Goal: Task Accomplishment & Management: Manage account settings

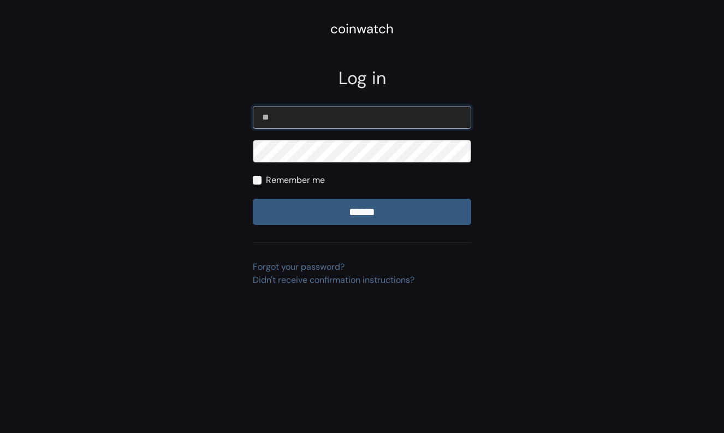
type input "*"
type input "**********"
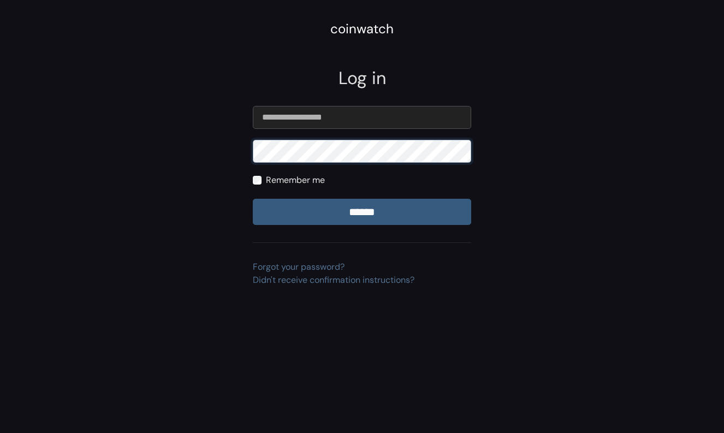
click at [253, 199] on input "******" at bounding box center [362, 212] width 218 height 26
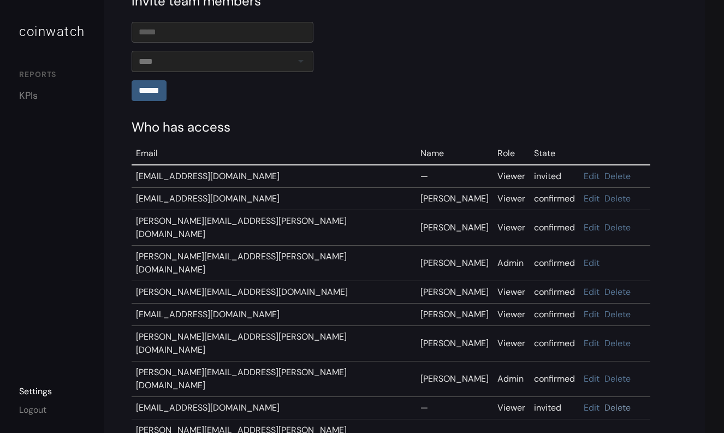
scroll to position [183, 0]
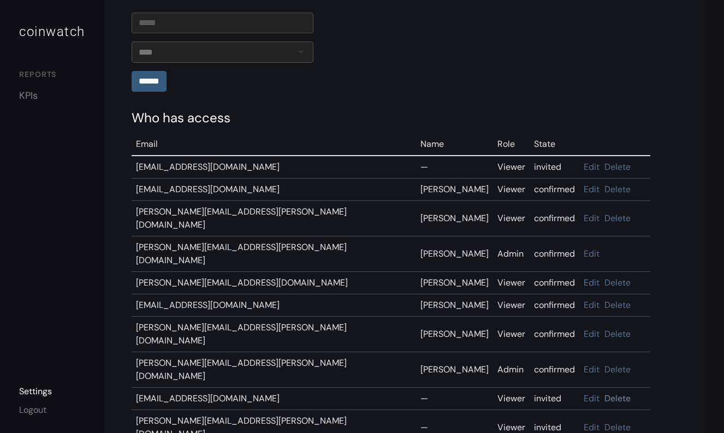
click at [605, 393] on link "Delete" at bounding box center [618, 398] width 26 height 11
click at [605, 422] on link "Delete" at bounding box center [618, 427] width 26 height 11
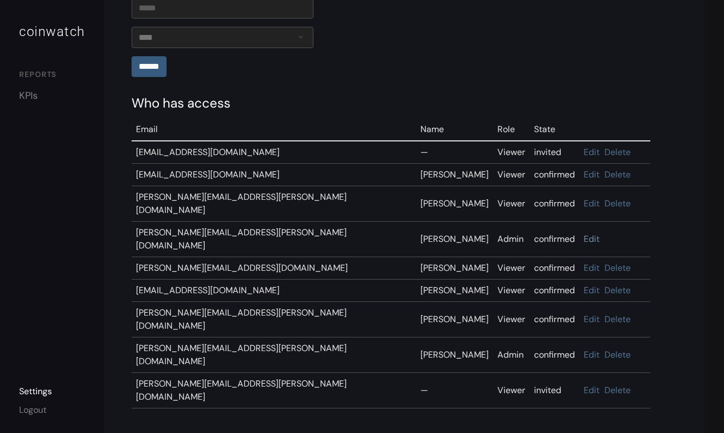
scroll to position [200, 0]
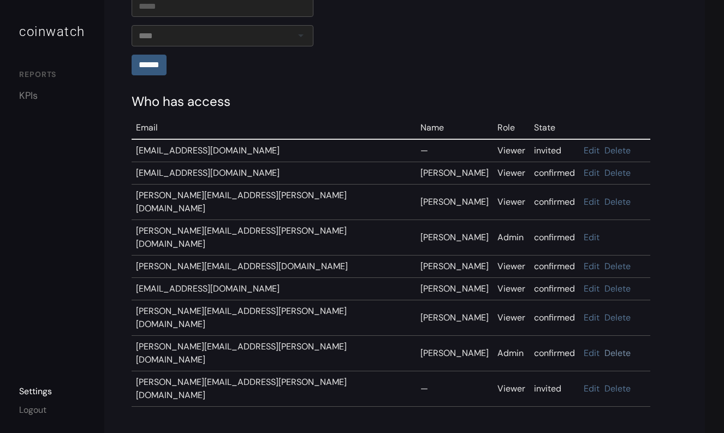
click at [605, 347] on link "Delete" at bounding box center [618, 352] width 26 height 11
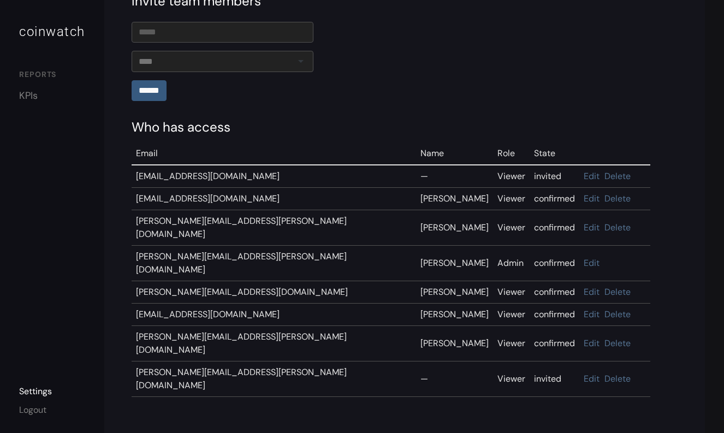
scroll to position [181, 0]
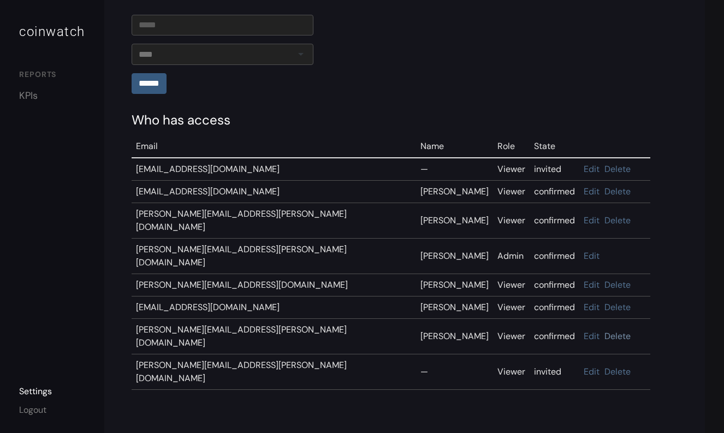
click at [605, 330] on link "Delete" at bounding box center [618, 335] width 26 height 11
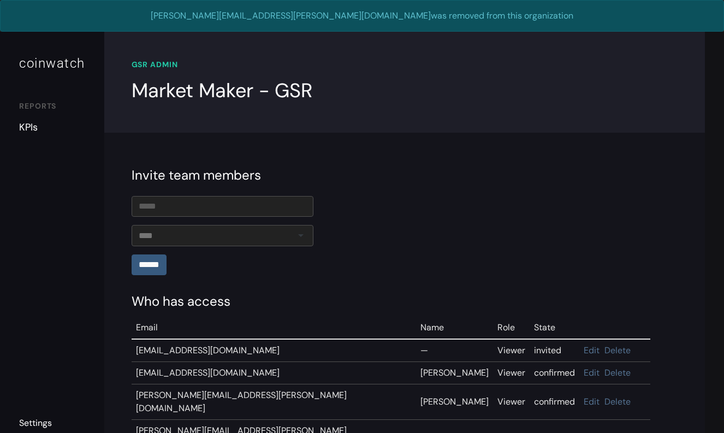
click at [23, 128] on link "KPIs" at bounding box center [52, 127] width 66 height 15
